Goal: Information Seeking & Learning: Learn about a topic

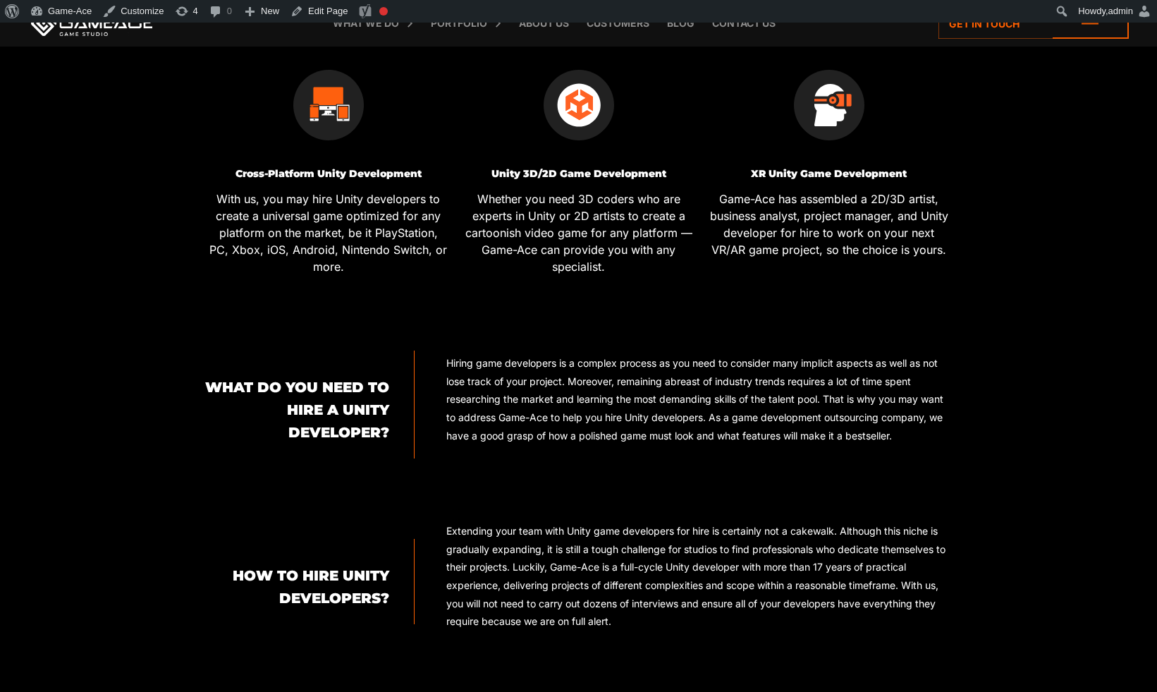
scroll to position [648, 0]
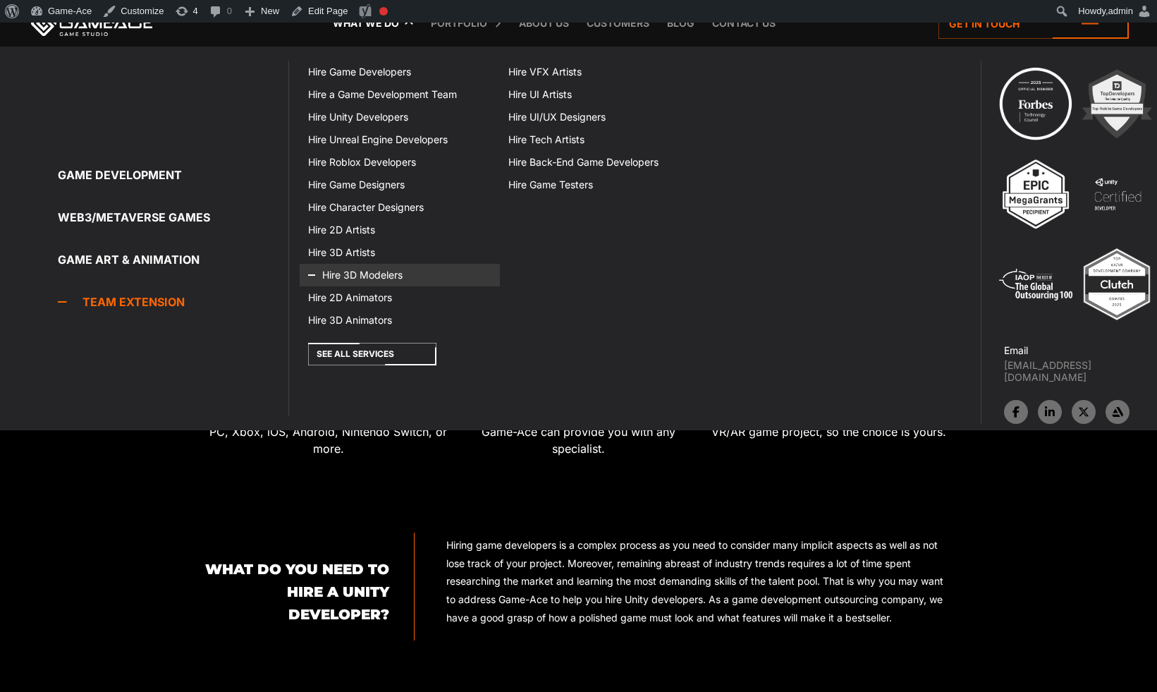
click at [348, 278] on link "Hire 3D Modelers" at bounding box center [399, 275] width 199 height 23
